Goal: Information Seeking & Learning: Learn about a topic

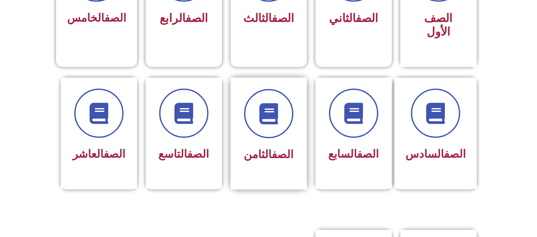
scroll to position [297, 0]
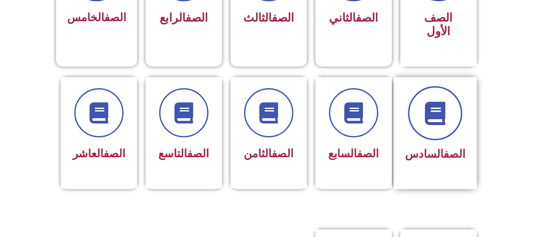
click at [426, 110] on span at bounding box center [435, 113] width 54 height 54
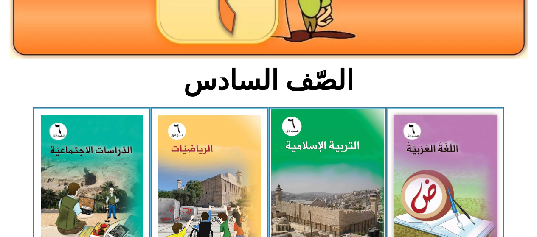
scroll to position [255, 0]
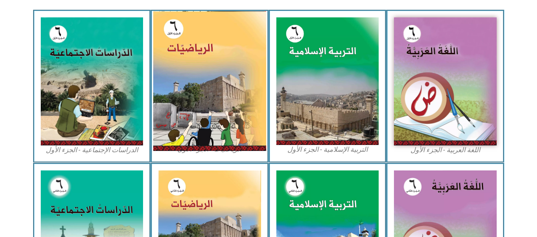
click at [258, 106] on img at bounding box center [209, 81] width 113 height 140
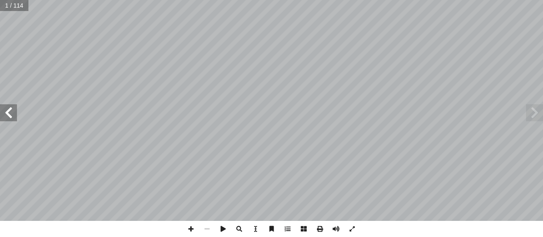
click at [14, 108] on span at bounding box center [8, 112] width 17 height 17
click at [14, 109] on span at bounding box center [8, 112] width 17 height 17
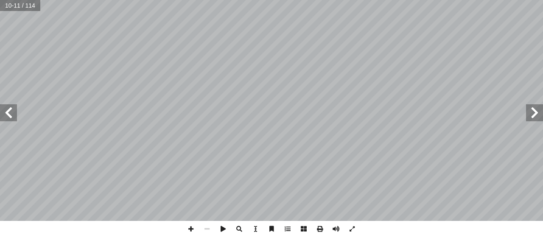
click at [14, 109] on span at bounding box center [8, 112] width 17 height 17
click at [359, 230] on span at bounding box center [352, 229] width 16 height 16
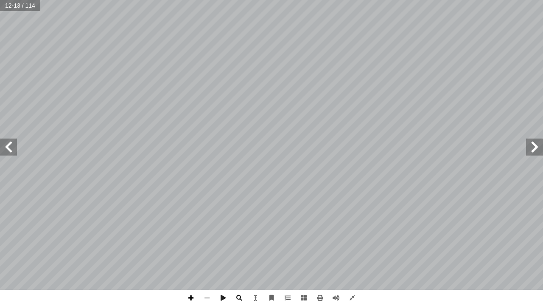
click at [190, 237] on span at bounding box center [191, 297] width 16 height 16
click at [10, 141] on span at bounding box center [8, 146] width 17 height 17
click at [12, 151] on span at bounding box center [8, 146] width 17 height 17
click at [189, 237] on span at bounding box center [191, 297] width 16 height 16
